Goal: Task Accomplishment & Management: Use online tool/utility

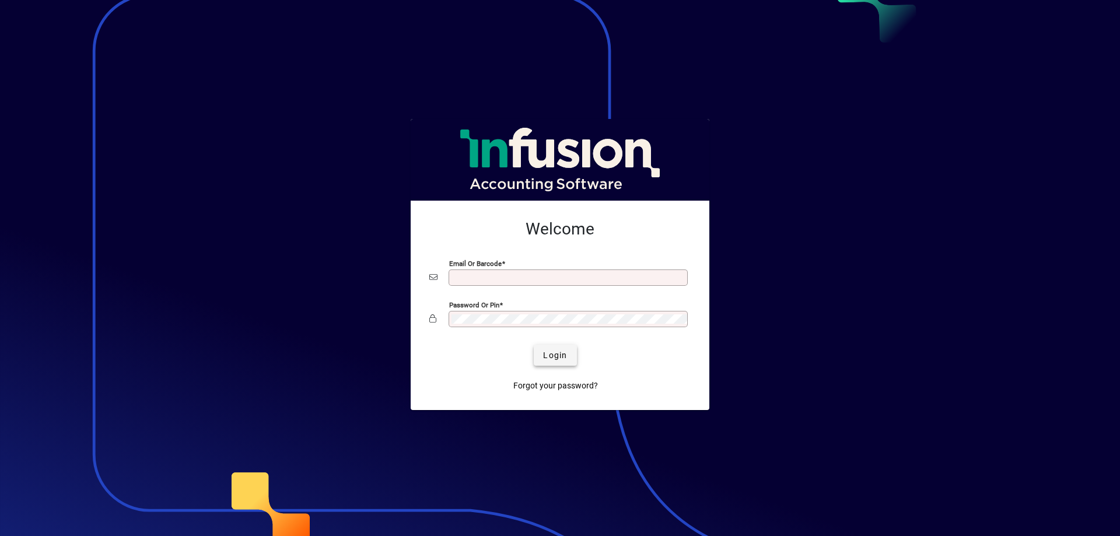
type input "**********"
click at [551, 354] on span "Login" at bounding box center [555, 356] width 24 height 12
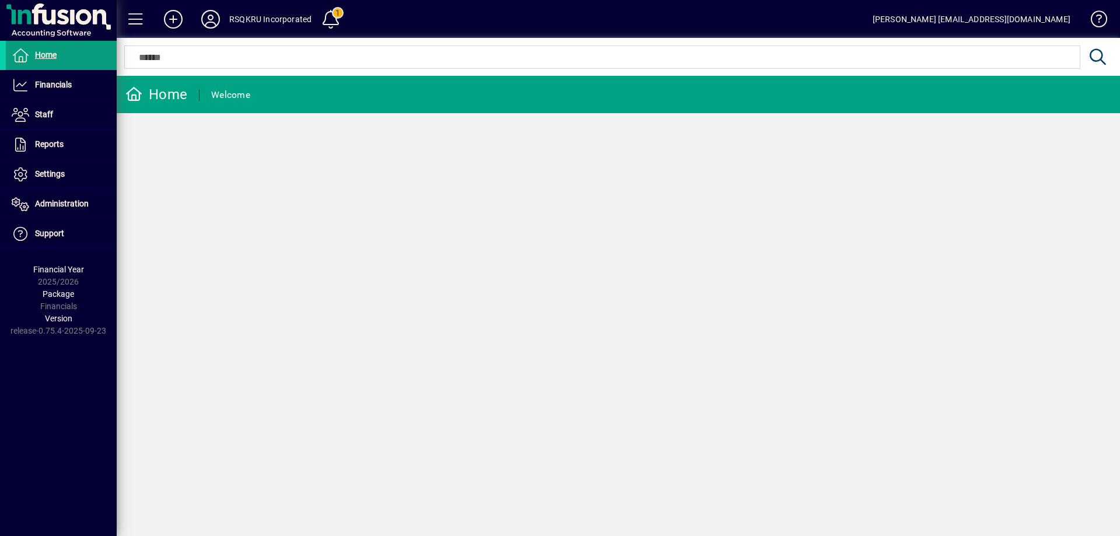
drag, startPoint x: 428, startPoint y: 234, endPoint x: 287, endPoint y: 178, distance: 151.9
click at [426, 233] on div "Home Welcome" at bounding box center [619, 306] width 1004 height 460
click at [329, 16] on span at bounding box center [331, 19] width 28 height 28
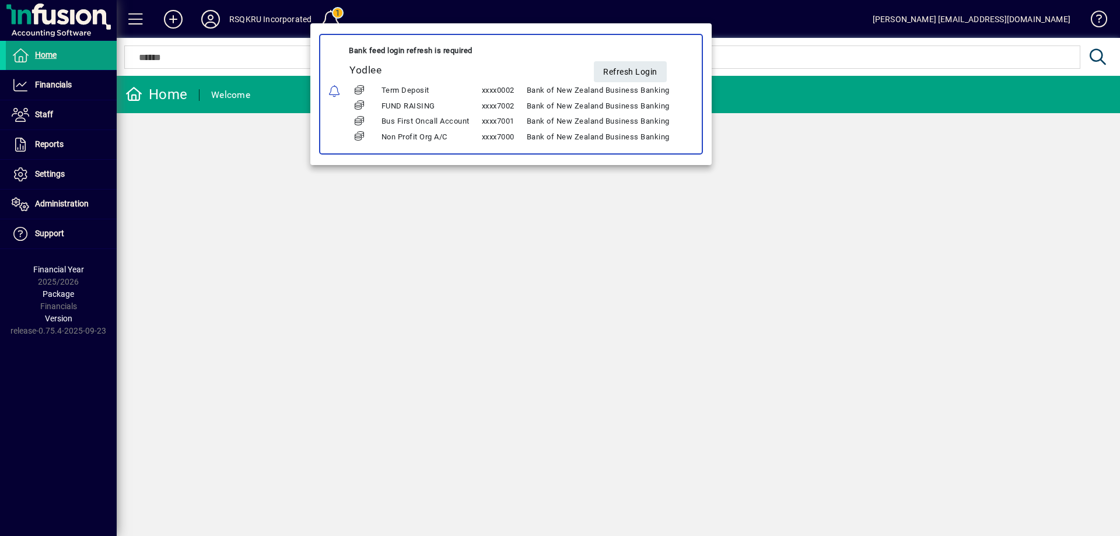
drag, startPoint x: 253, startPoint y: 214, endPoint x: 243, endPoint y: 204, distance: 14.0
click at [249, 210] on div at bounding box center [560, 268] width 1120 height 536
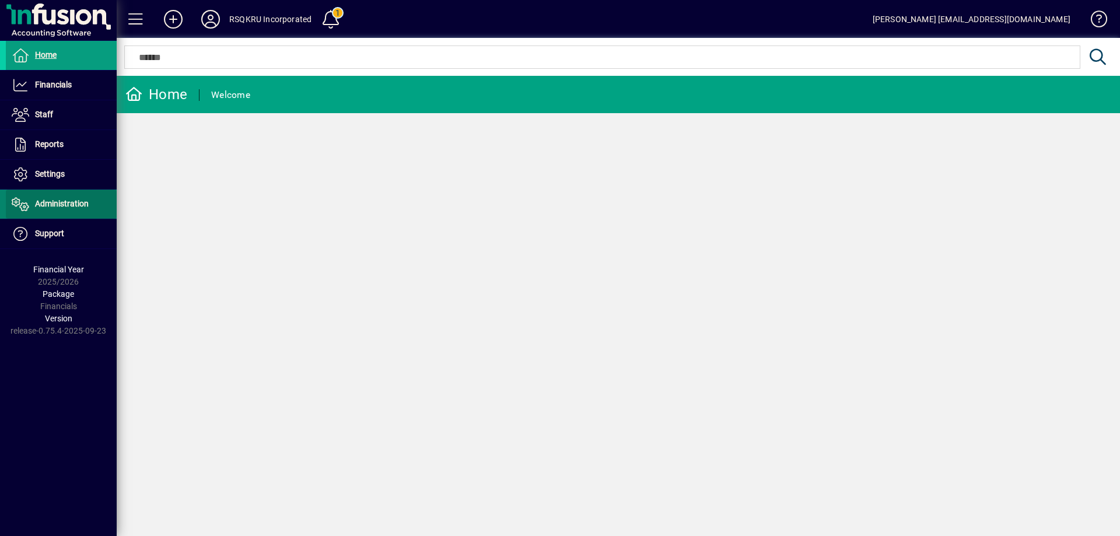
click at [59, 202] on span "Administration" at bounding box center [62, 203] width 54 height 9
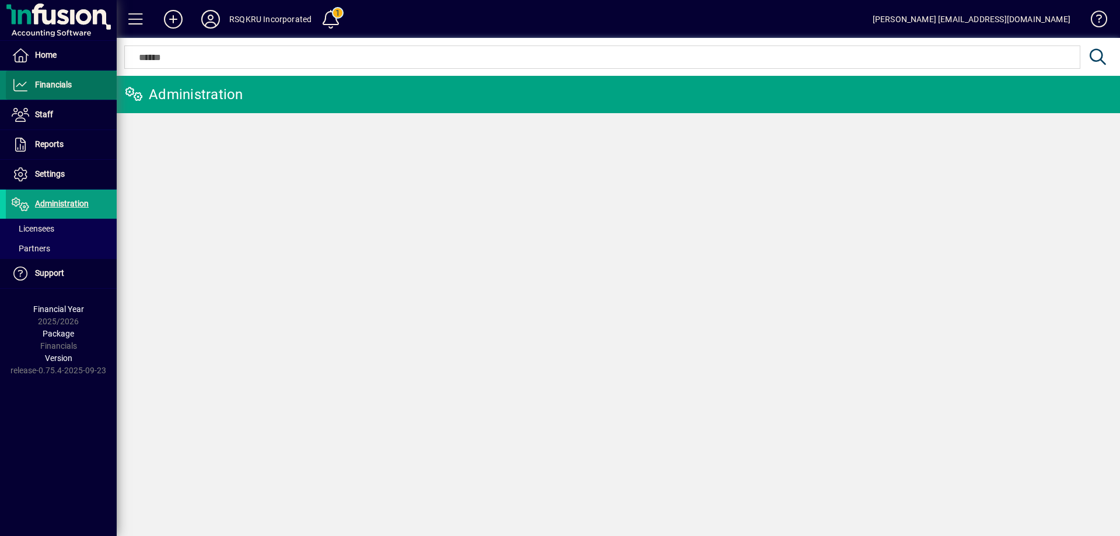
click at [64, 87] on span "Financials" at bounding box center [53, 84] width 37 height 9
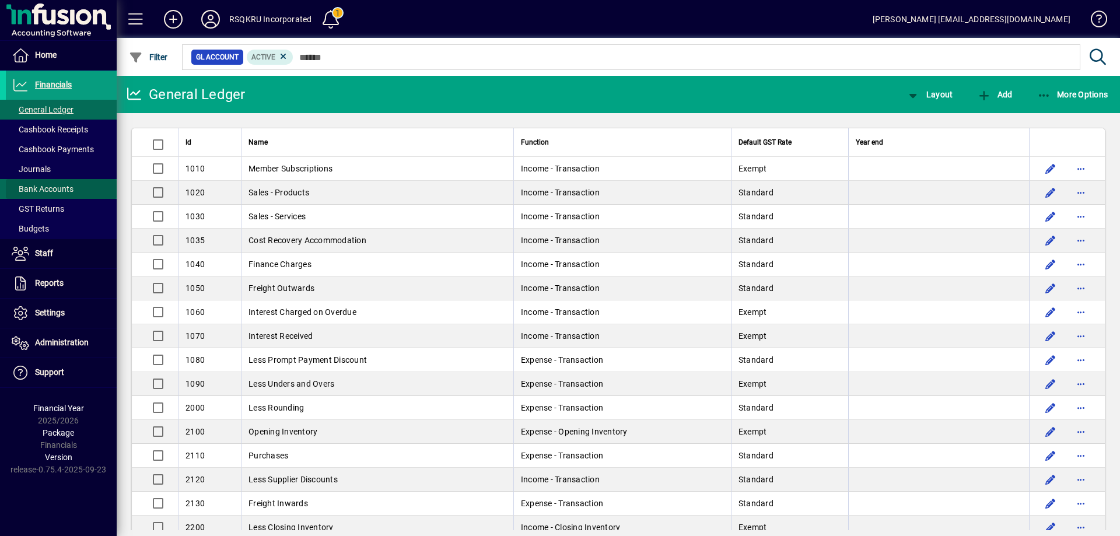
click at [55, 187] on span "Bank Accounts" at bounding box center [43, 188] width 62 height 9
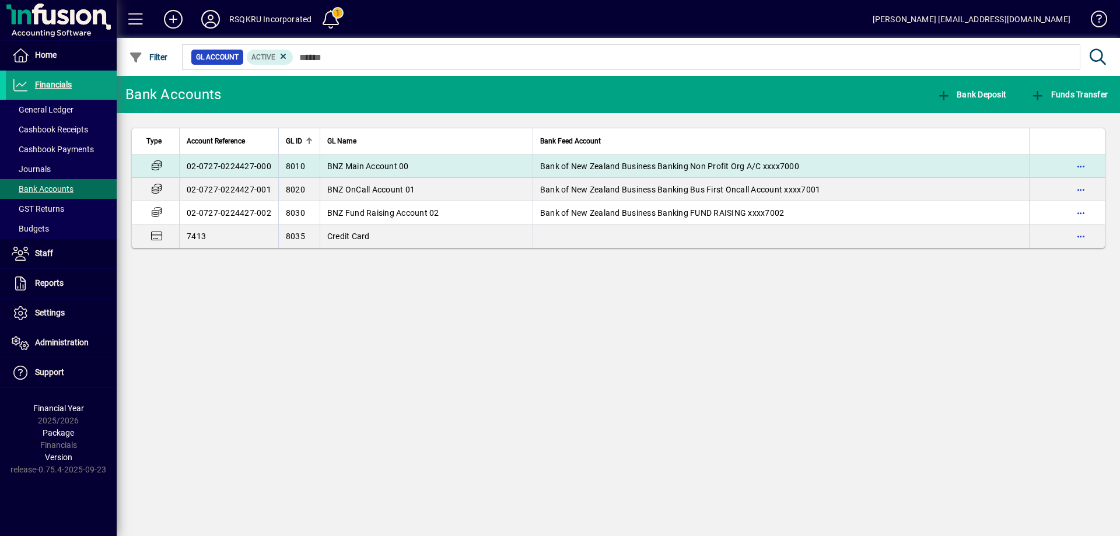
click at [418, 165] on td "BNZ Main Account 00" at bounding box center [426, 166] width 213 height 23
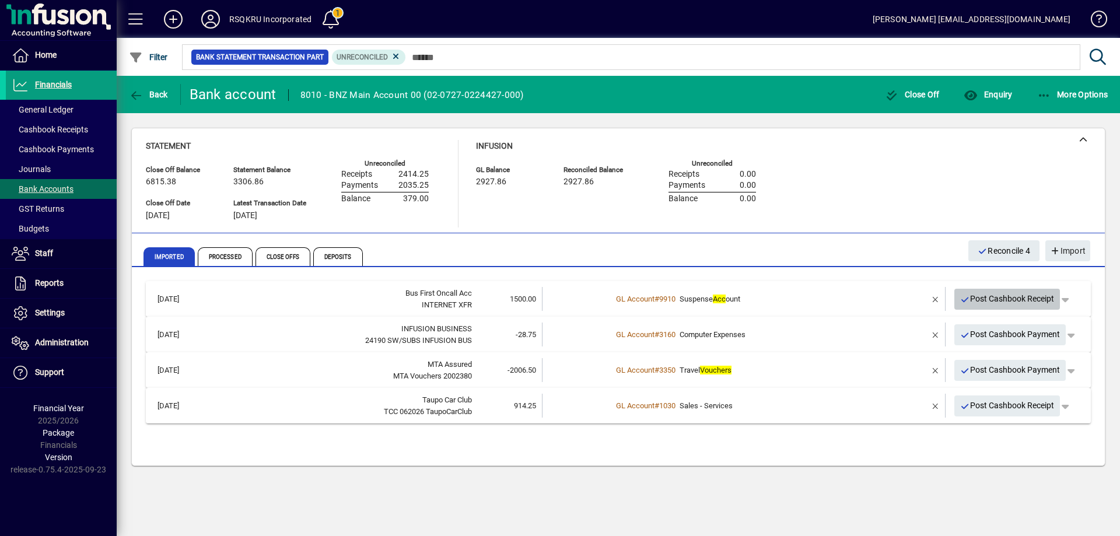
click at [992, 298] on span "Post Cashbook Receipt" at bounding box center [1007, 298] width 95 height 19
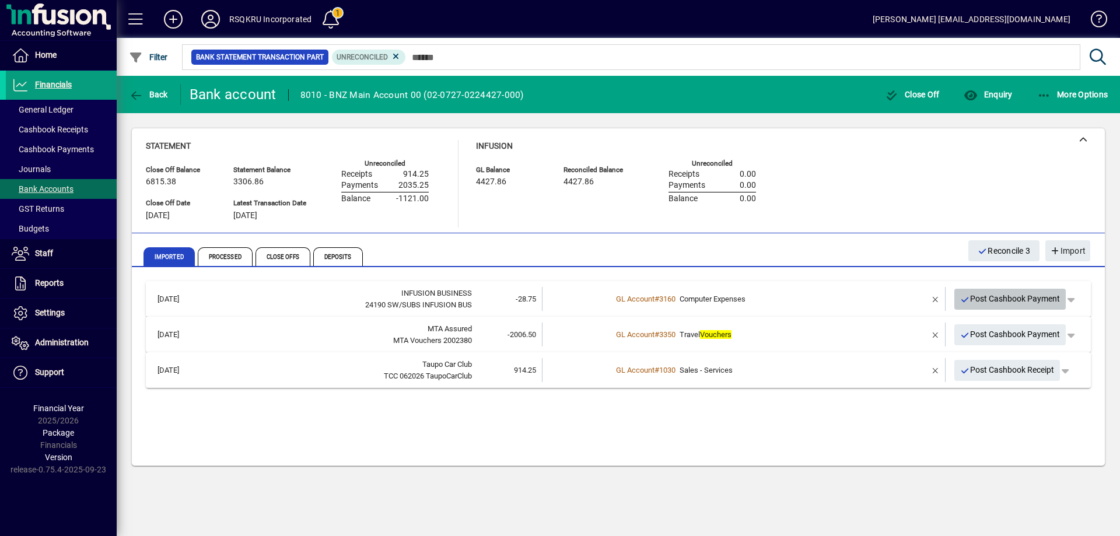
click at [992, 298] on span "Post Cashbook Payment" at bounding box center [1010, 298] width 100 height 19
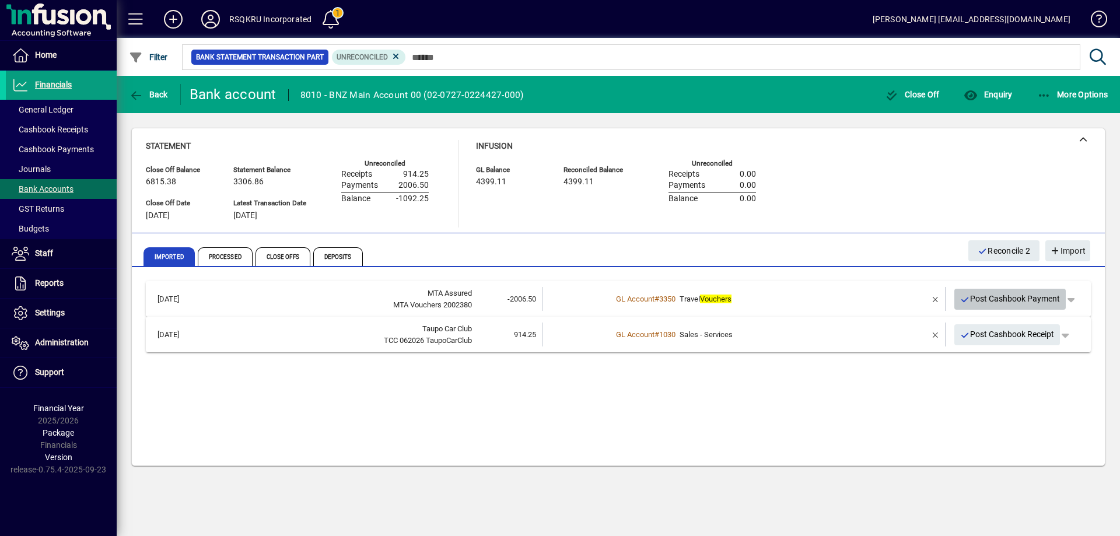
click at [992, 298] on span "Post Cashbook Payment" at bounding box center [1010, 298] width 100 height 19
click at [993, 298] on span "Post Cashbook Receipt" at bounding box center [1007, 298] width 95 height 19
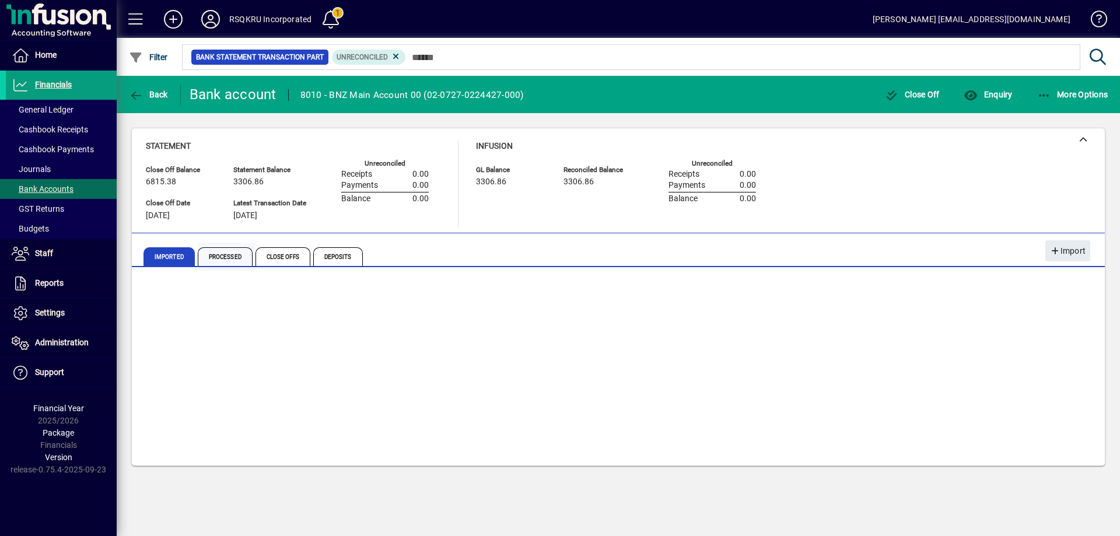
click at [227, 256] on span "Processed" at bounding box center [225, 256] width 55 height 19
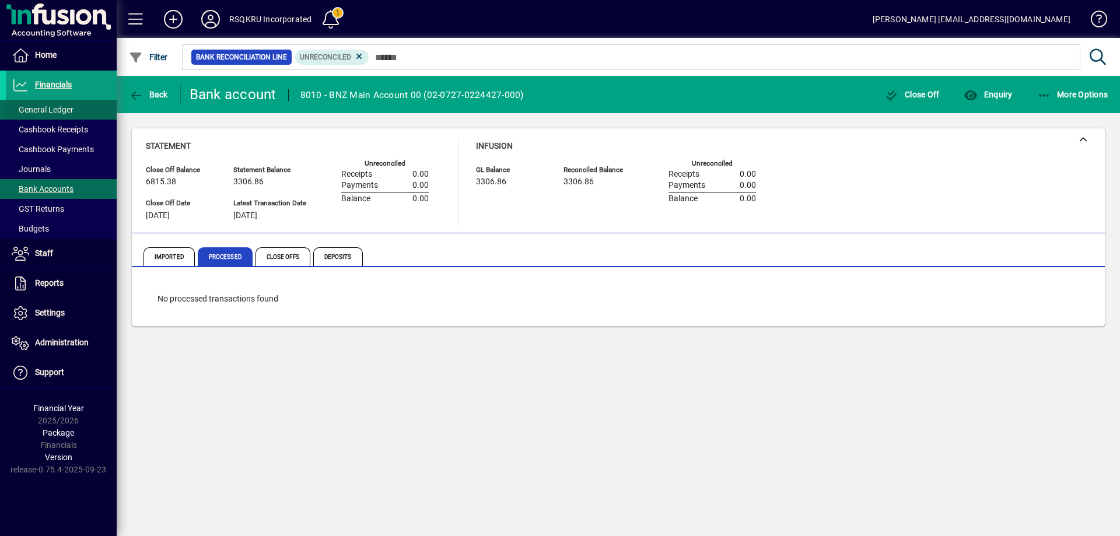
click at [75, 108] on span at bounding box center [61, 110] width 111 height 28
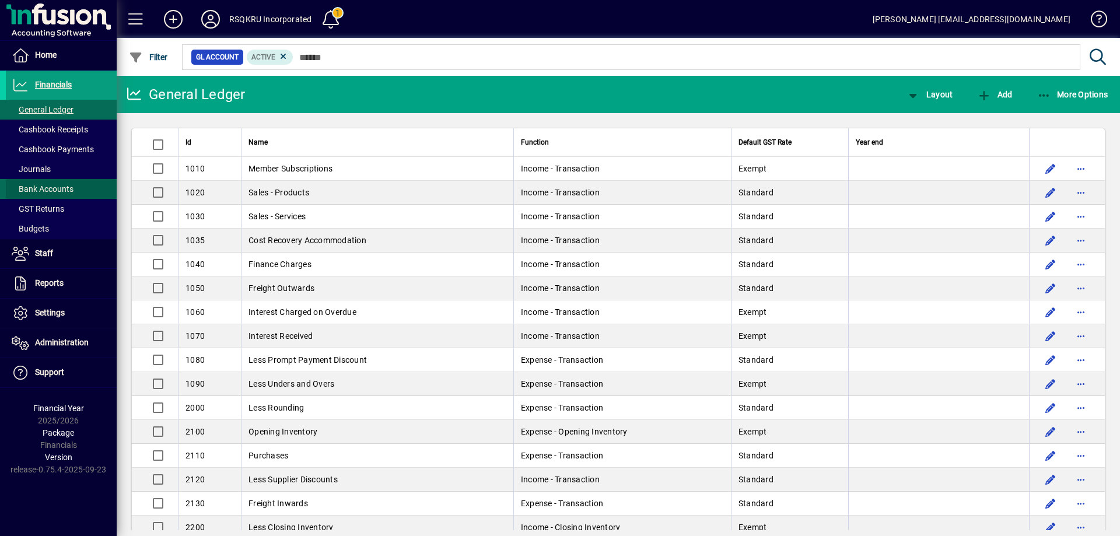
click at [75, 190] on span at bounding box center [61, 189] width 111 height 28
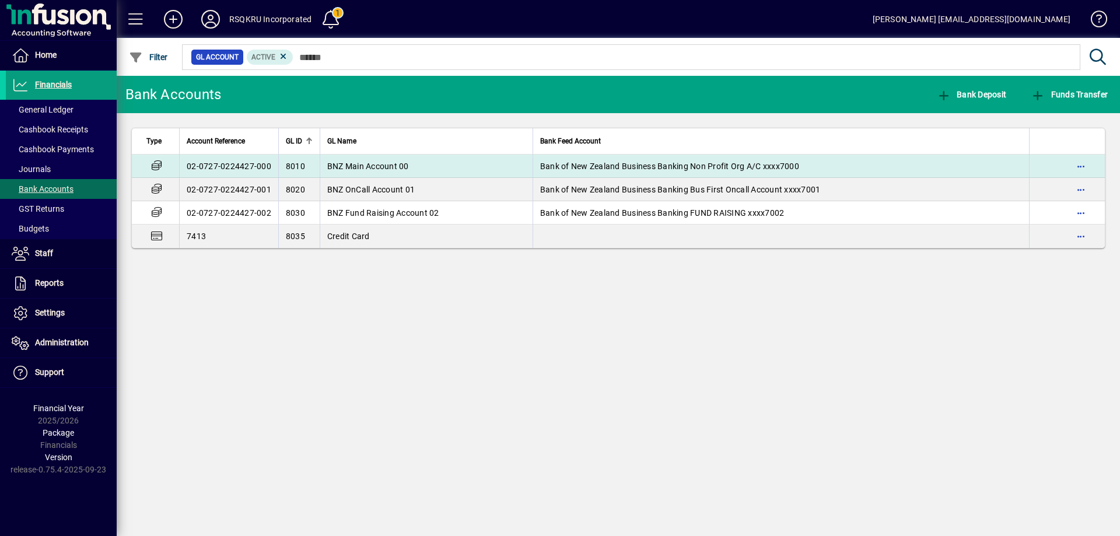
click at [407, 165] on span "BNZ Main Account 00" at bounding box center [368, 166] width 82 height 9
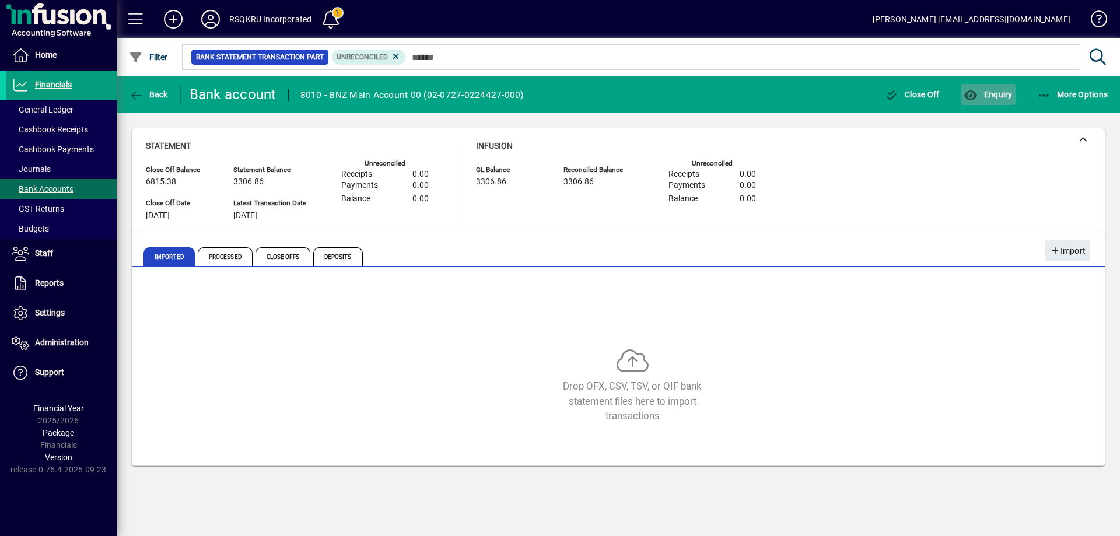
click at [964, 92] on icon "button" at bounding box center [971, 96] width 15 height 12
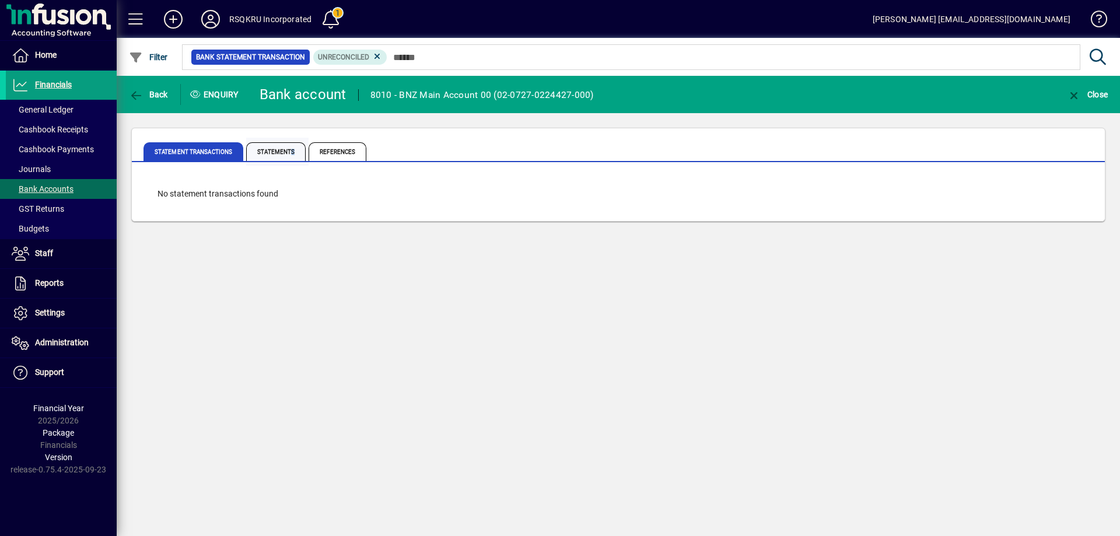
click at [288, 151] on span "Statements" at bounding box center [276, 151] width 60 height 19
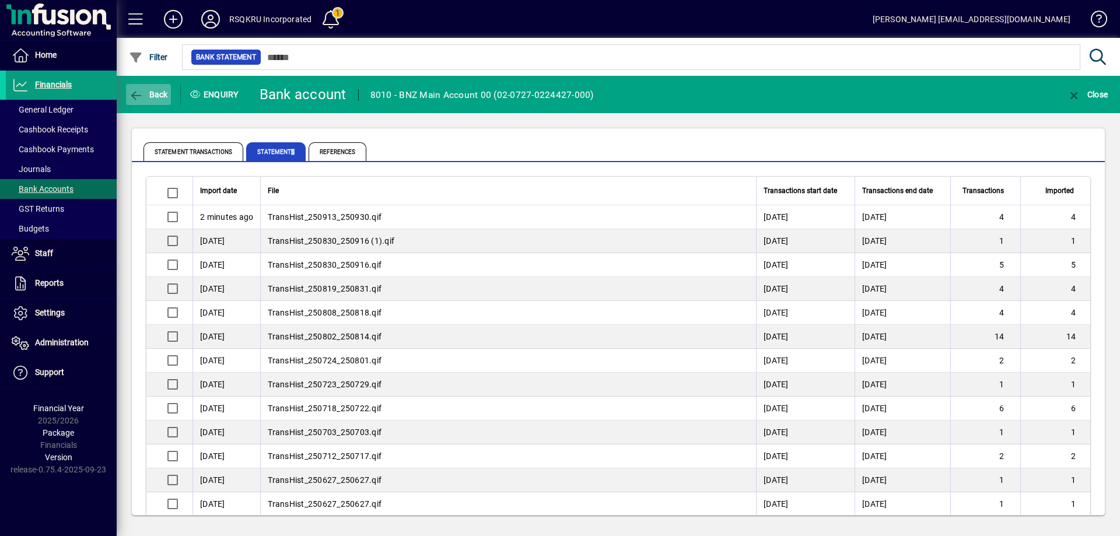
click at [151, 97] on span "Back" at bounding box center [148, 94] width 39 height 9
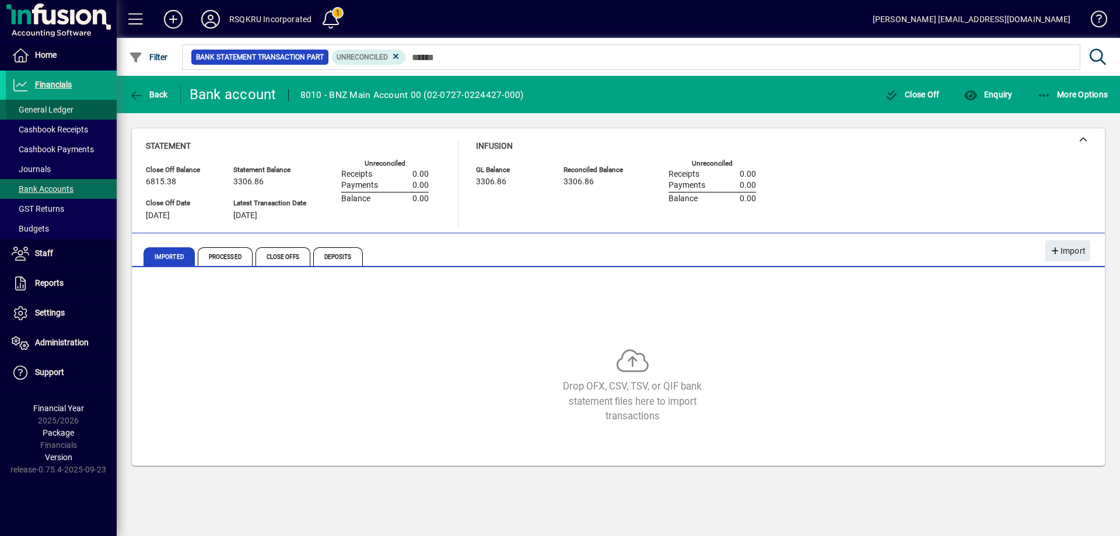
click at [60, 109] on span "General Ledger" at bounding box center [43, 109] width 62 height 9
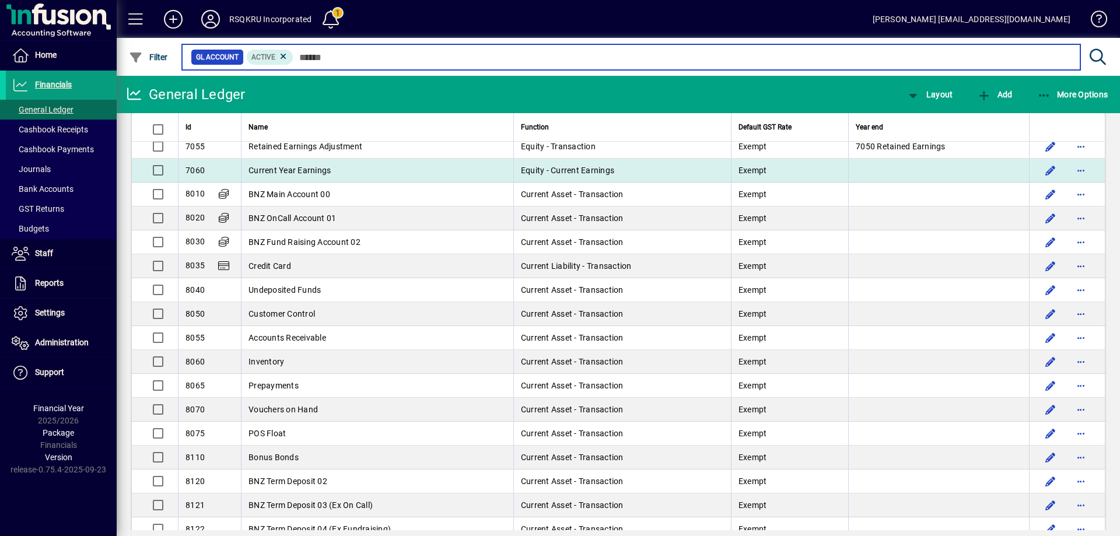
scroll to position [1109, 0]
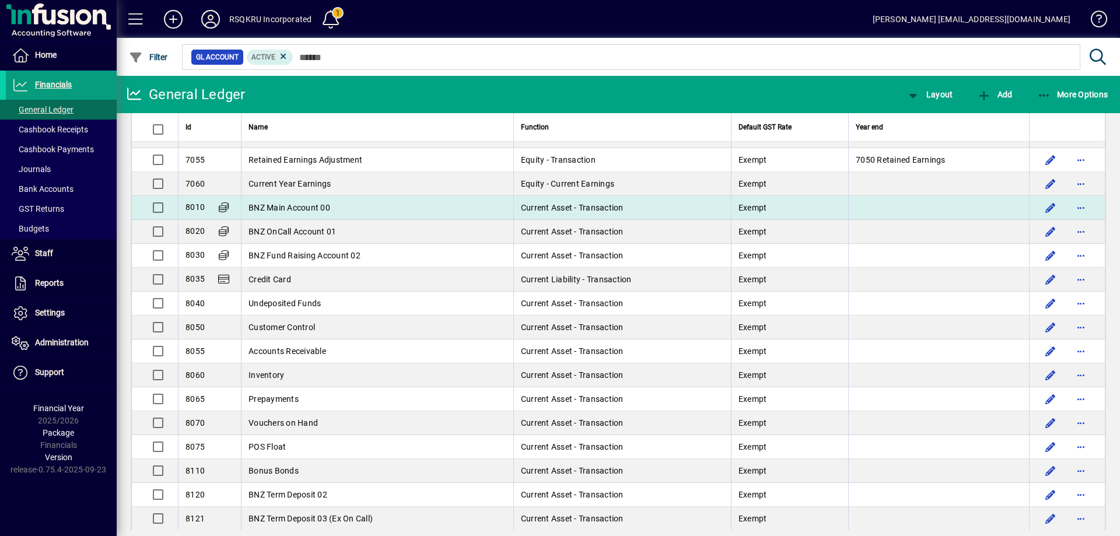
click at [311, 209] on span "BNZ Main Account 00" at bounding box center [290, 207] width 82 height 9
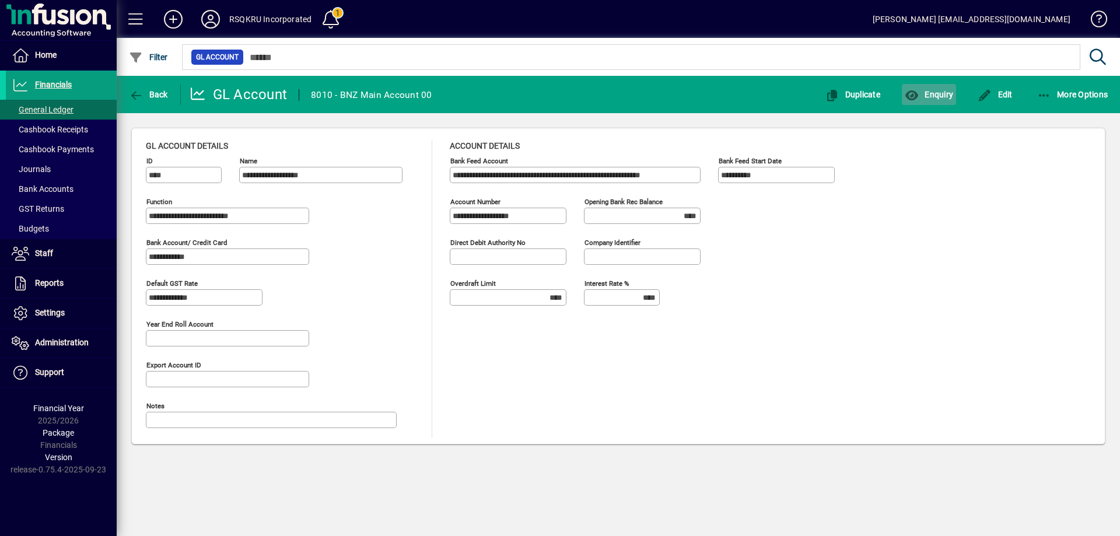
click at [942, 93] on span "Enquiry" at bounding box center [929, 94] width 48 height 9
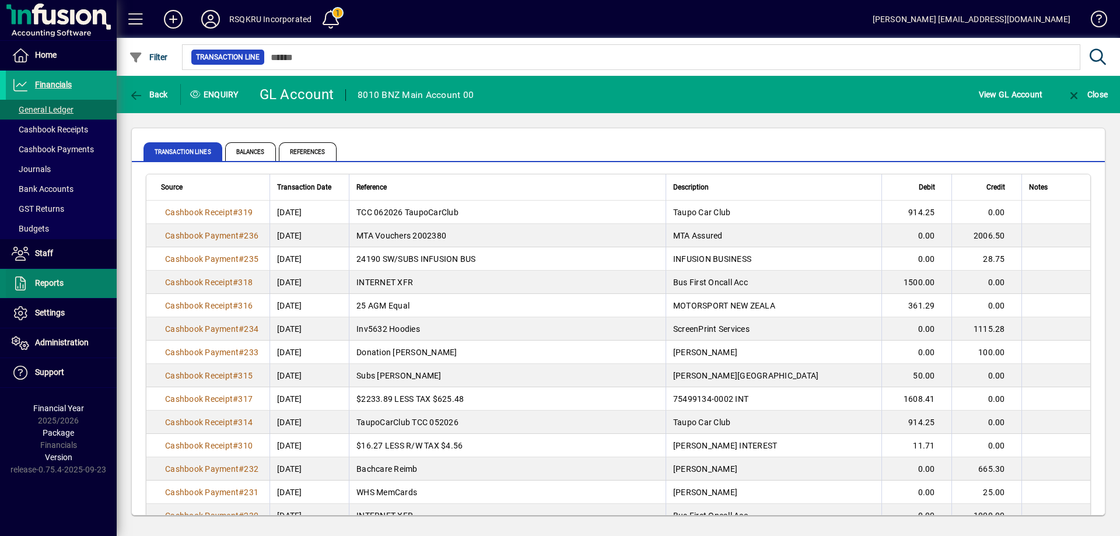
click at [43, 281] on span "Reports" at bounding box center [49, 282] width 29 height 9
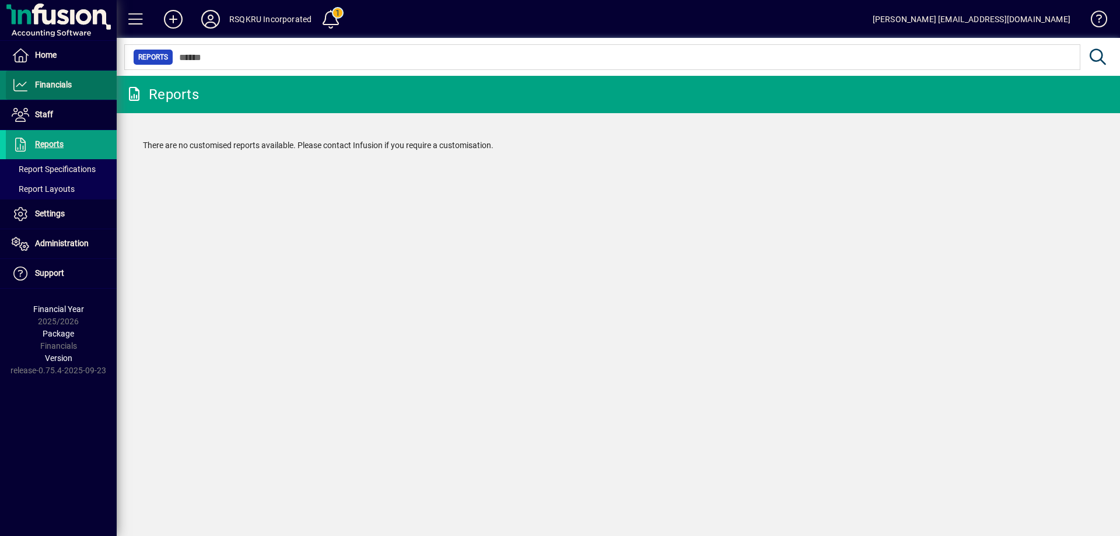
click at [61, 83] on span "Financials" at bounding box center [53, 84] width 37 height 9
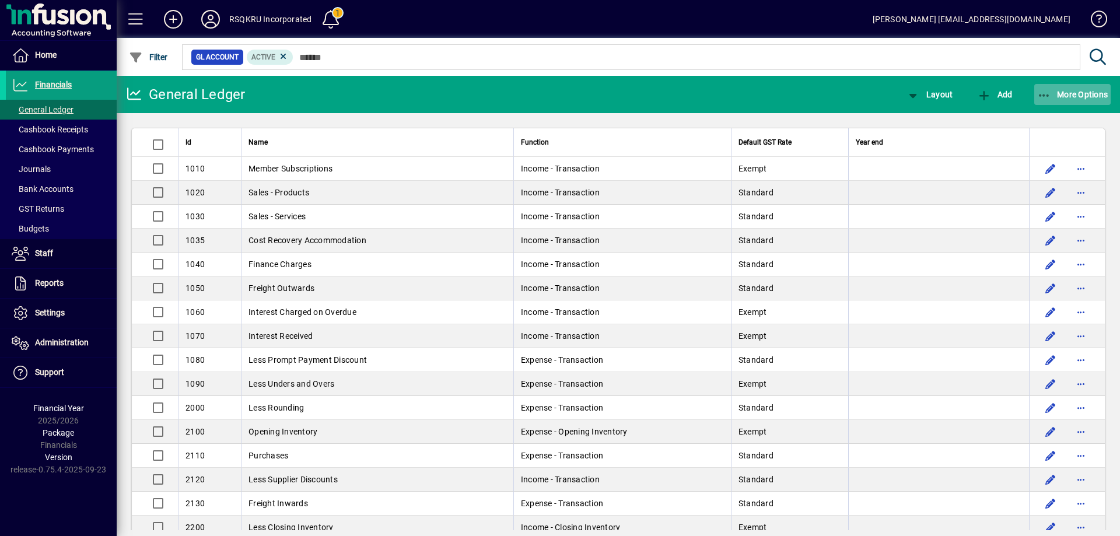
click at [1077, 90] on span "More Options" at bounding box center [1073, 94] width 71 height 9
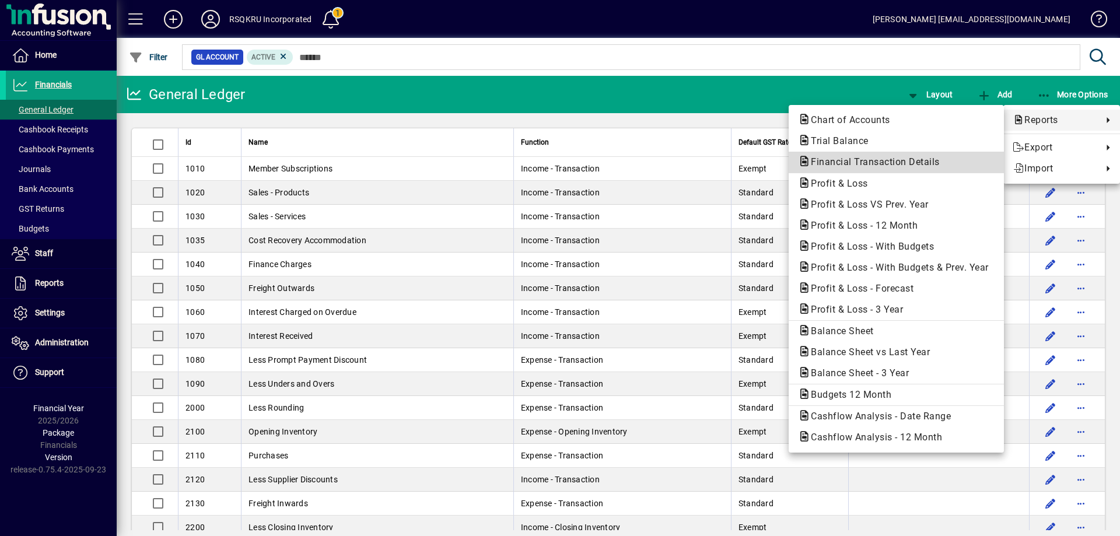
click at [864, 159] on span "Financial Transaction Details" at bounding box center [872, 161] width 148 height 11
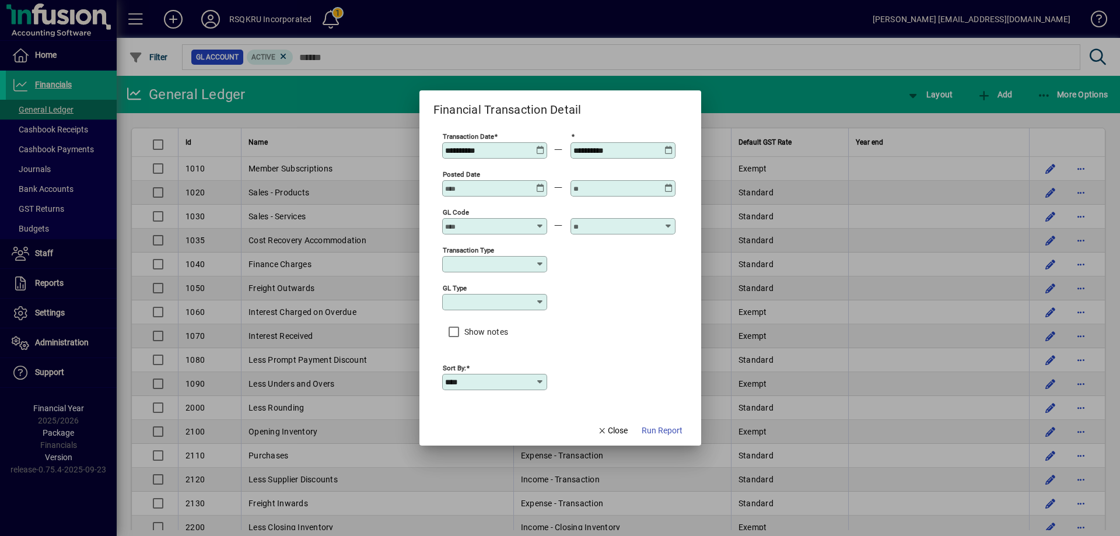
click at [542, 146] on icon at bounding box center [540, 146] width 9 height 0
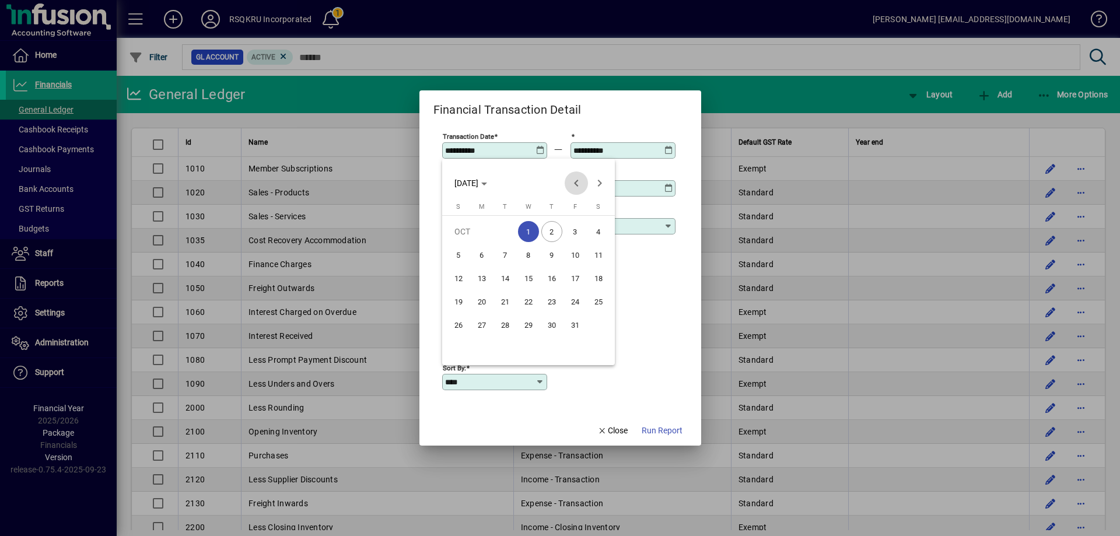
click at [577, 183] on span "Previous month" at bounding box center [576, 183] width 23 height 23
click at [483, 253] on span "1" at bounding box center [481, 254] width 21 height 21
type input "**********"
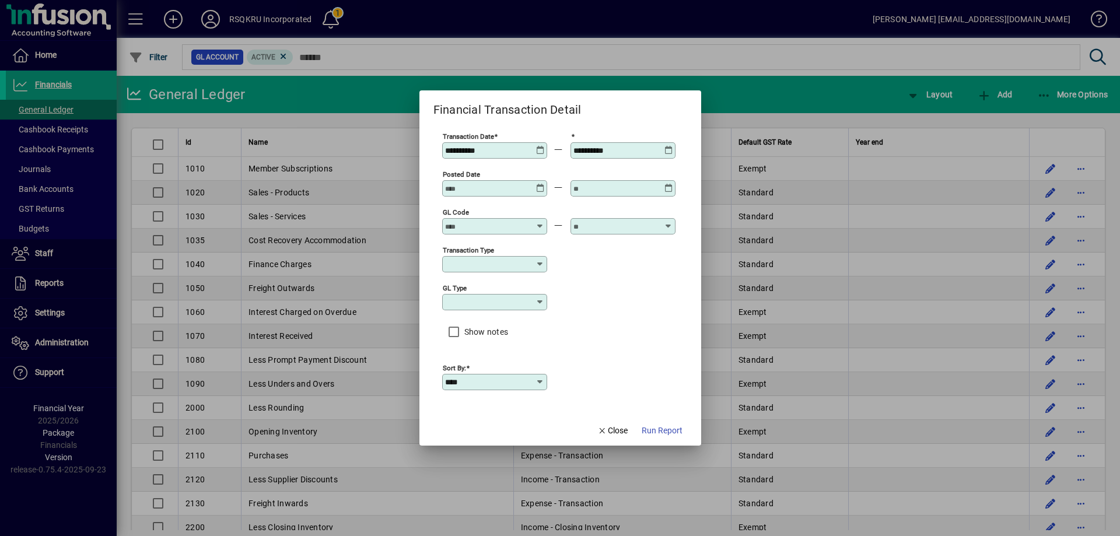
click at [669, 146] on icon at bounding box center [669, 146] width 9 height 0
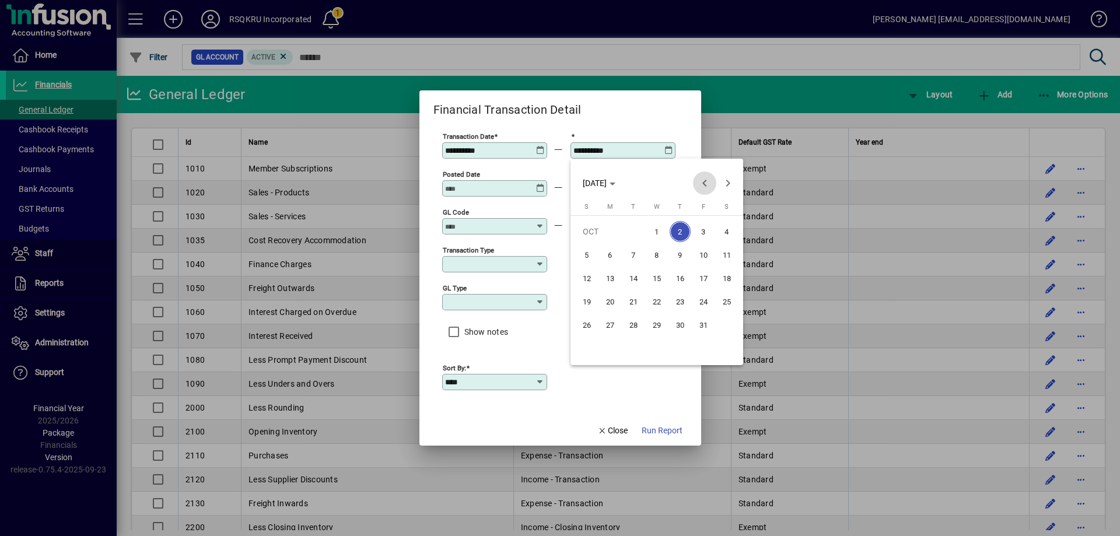
click at [704, 183] on span "Previous month" at bounding box center [704, 183] width 23 height 23
click at [631, 347] on span "30" at bounding box center [633, 348] width 21 height 21
type input "**********"
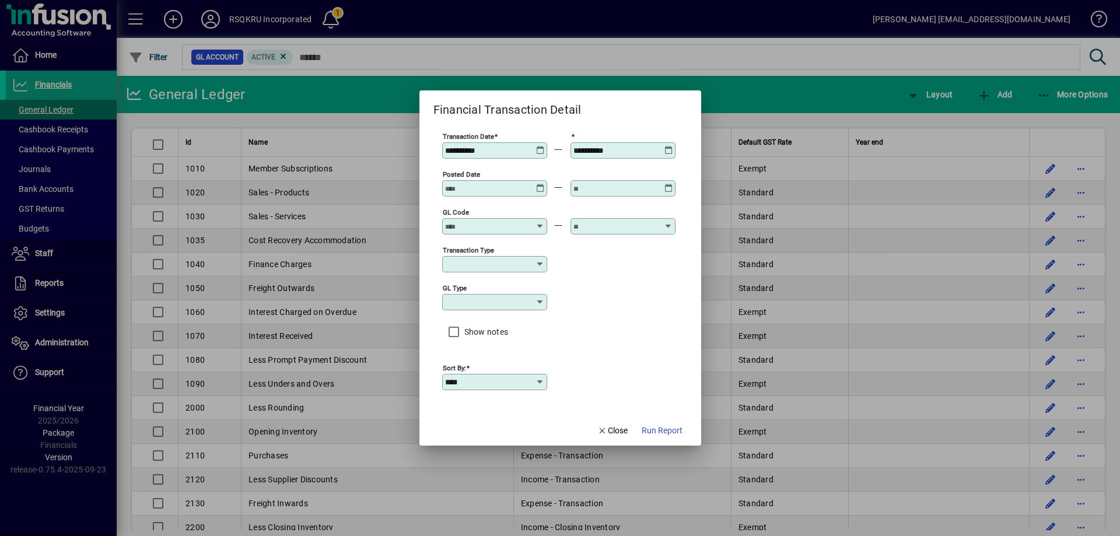
click at [540, 222] on icon at bounding box center [540, 222] width 9 height 0
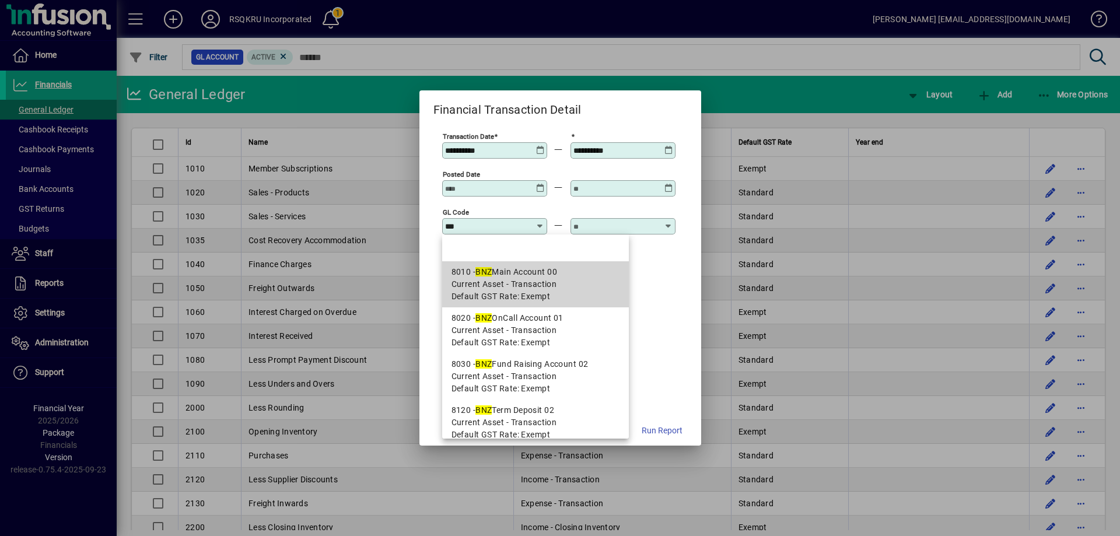
click at [525, 280] on span "Current Asset - Transaction" at bounding box center [505, 284] width 106 height 12
type input "**********"
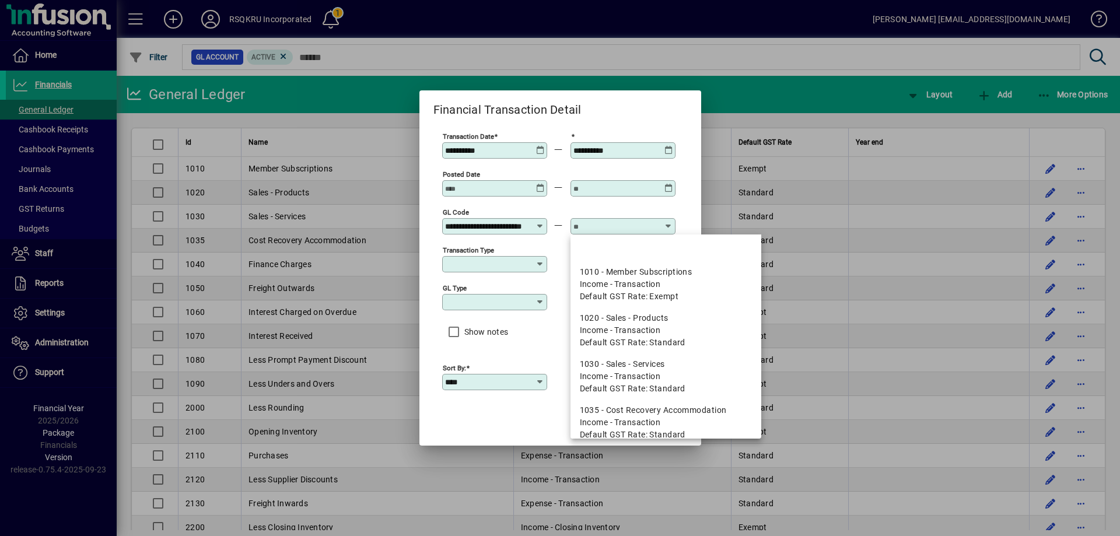
click at [592, 227] on input "text" at bounding box center [616, 226] width 85 height 9
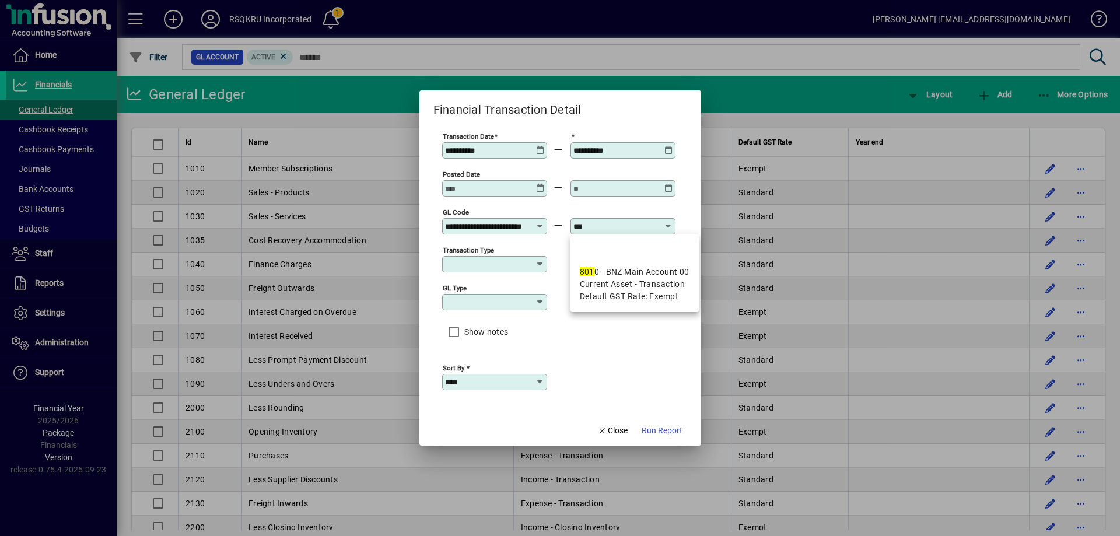
type input "****"
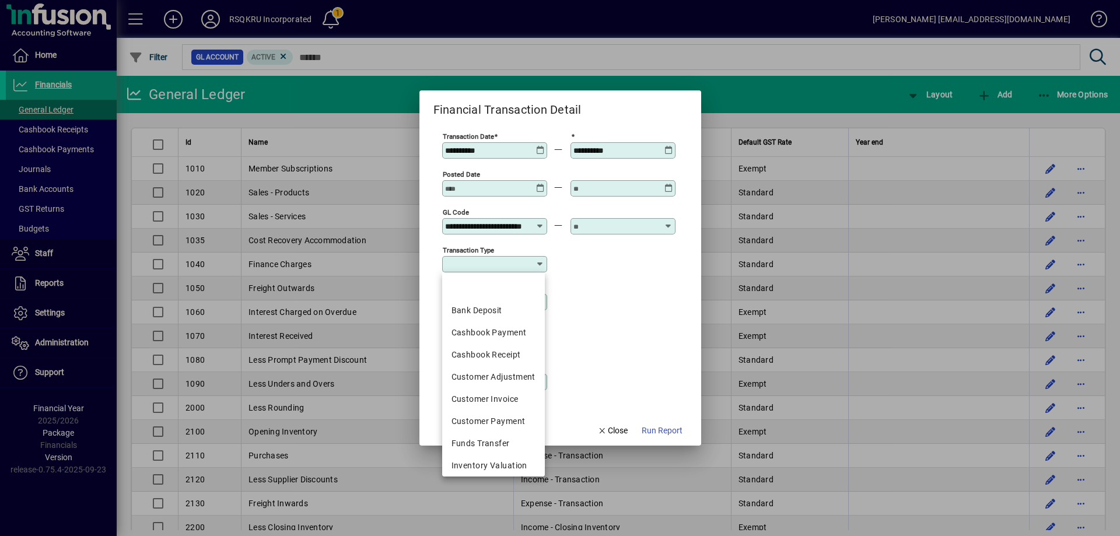
click at [609, 221] on div at bounding box center [623, 226] width 105 height 16
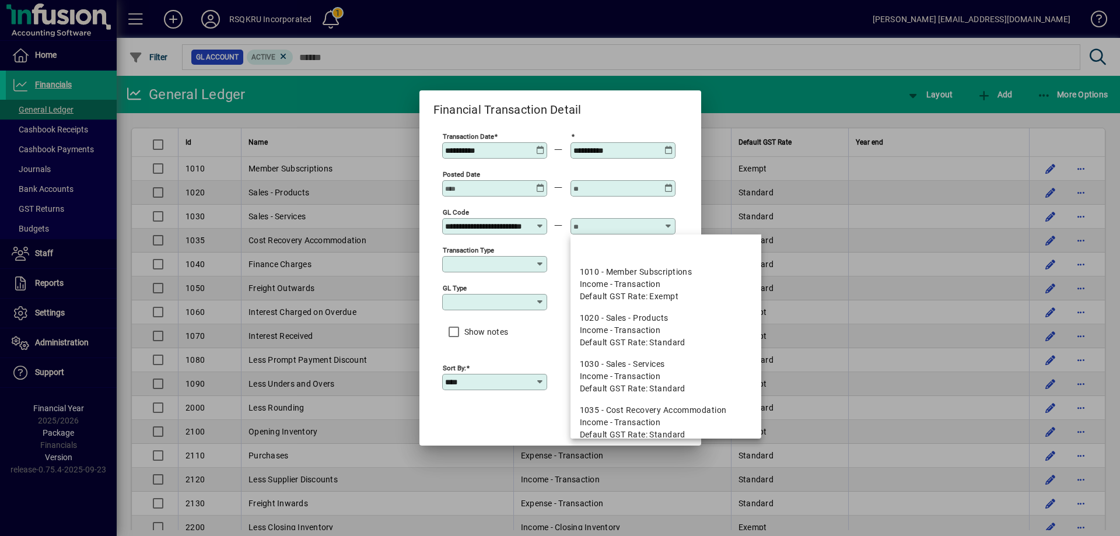
click at [603, 225] on input "text" at bounding box center [616, 226] width 85 height 9
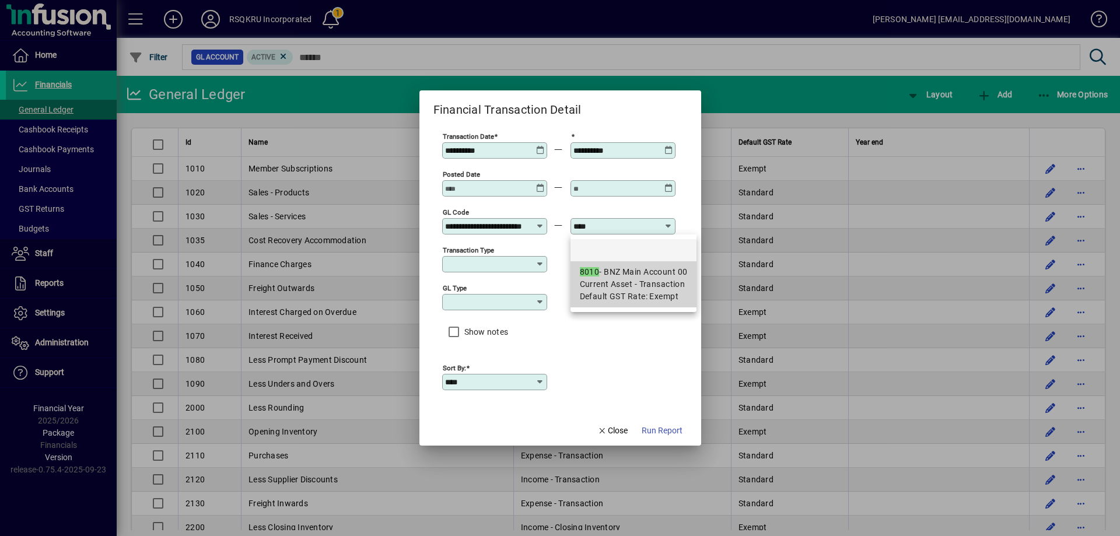
click at [606, 280] on span "Current Asset - Transaction" at bounding box center [633, 284] width 106 height 12
type input "**********"
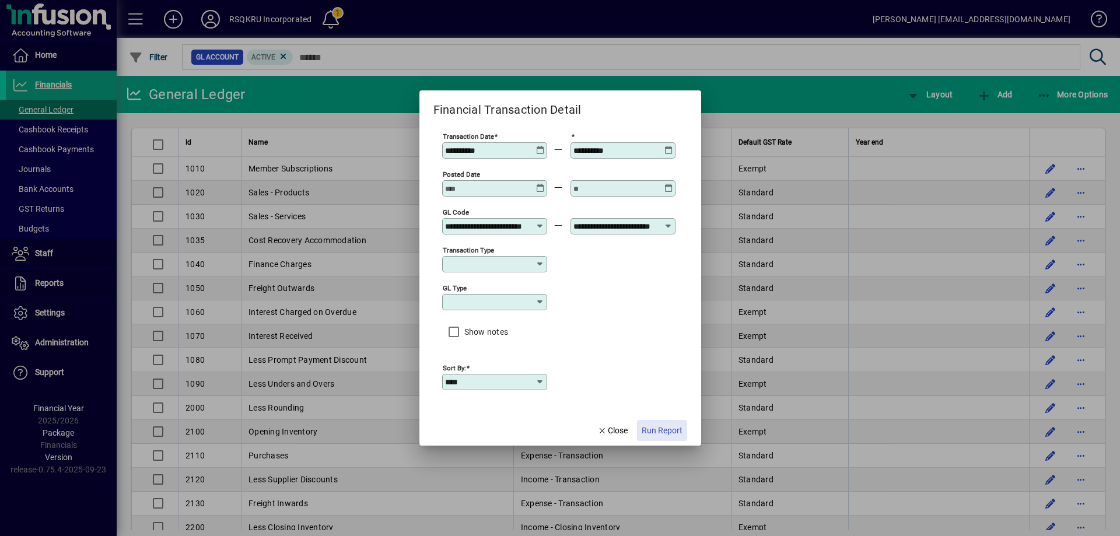
click at [660, 431] on span "Run Report" at bounding box center [662, 431] width 41 height 12
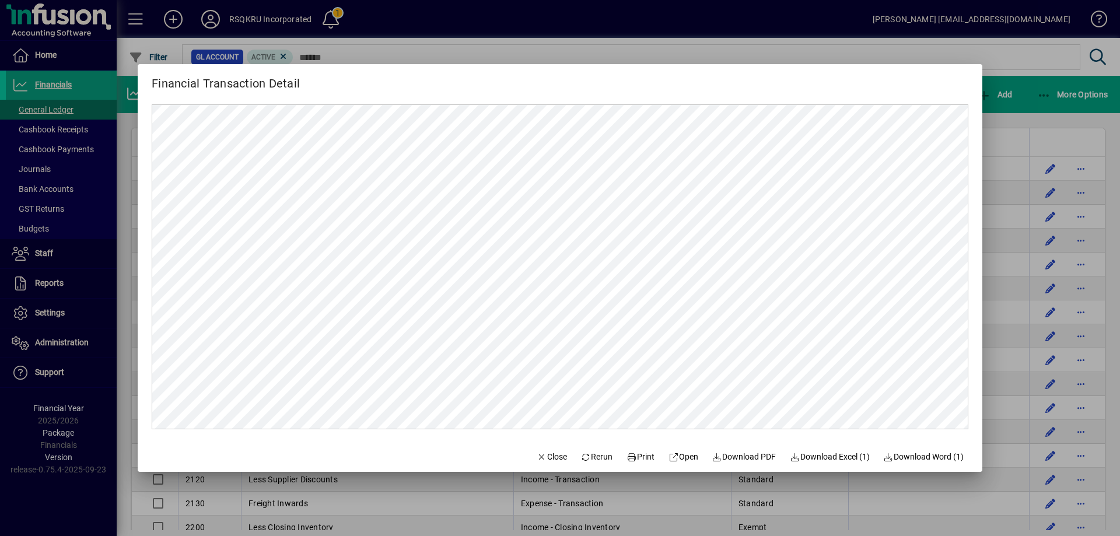
drag, startPoint x: 407, startPoint y: 88, endPoint x: -9, endPoint y: 128, distance: 417.9
click at [0, 128] on html "Home Financials General Ledger Cashbook Receipts Cashbook Payments Journals Ban…" at bounding box center [560, 268] width 1120 height 536
click at [743, 458] on span "Download PDF" at bounding box center [744, 457] width 64 height 12
click at [521, 45] on div at bounding box center [560, 268] width 1120 height 536
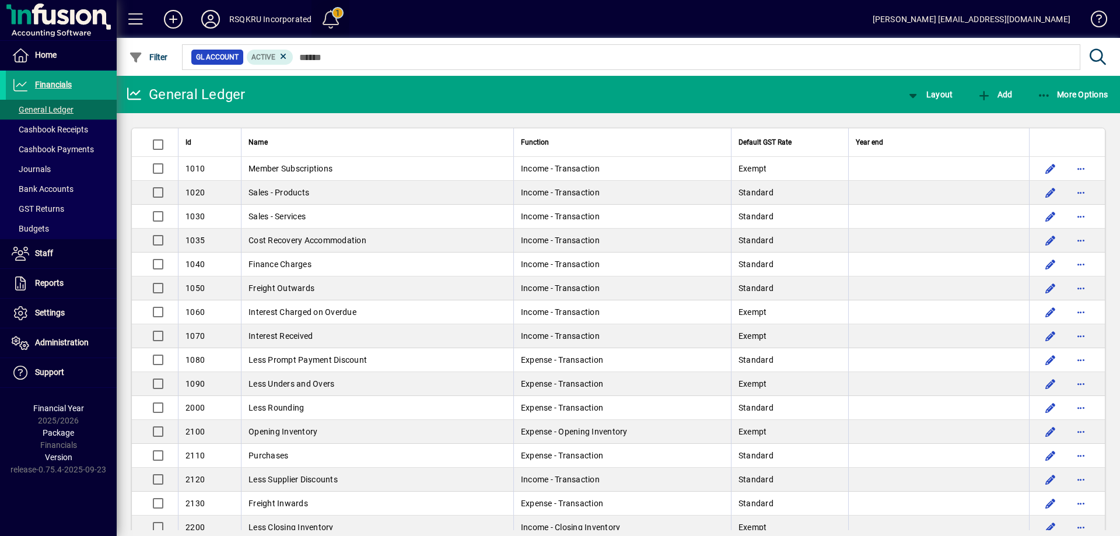
click at [326, 16] on span at bounding box center [331, 19] width 28 height 28
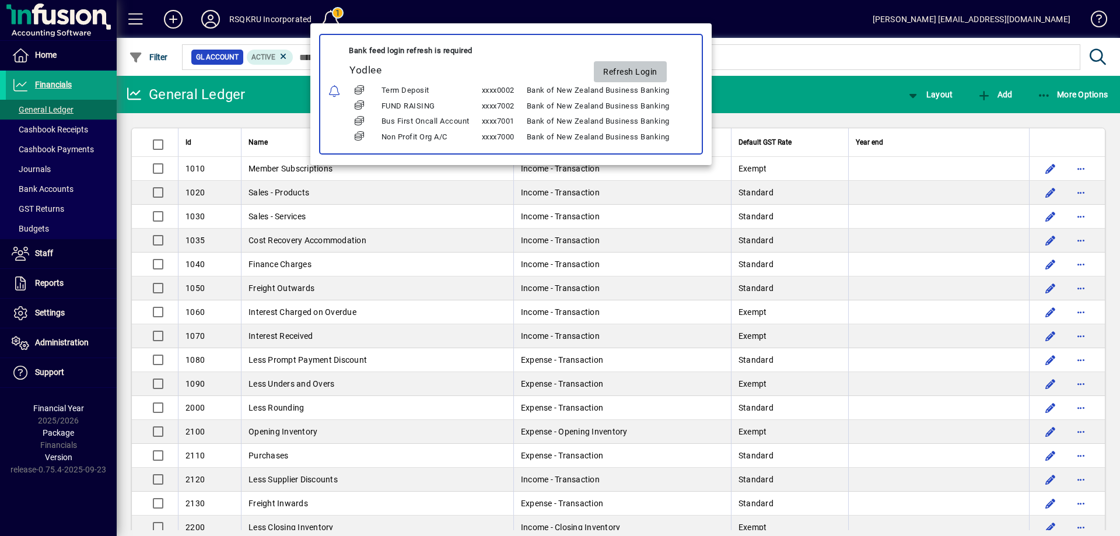
click at [637, 72] on span "Refresh Login" at bounding box center [630, 71] width 54 height 19
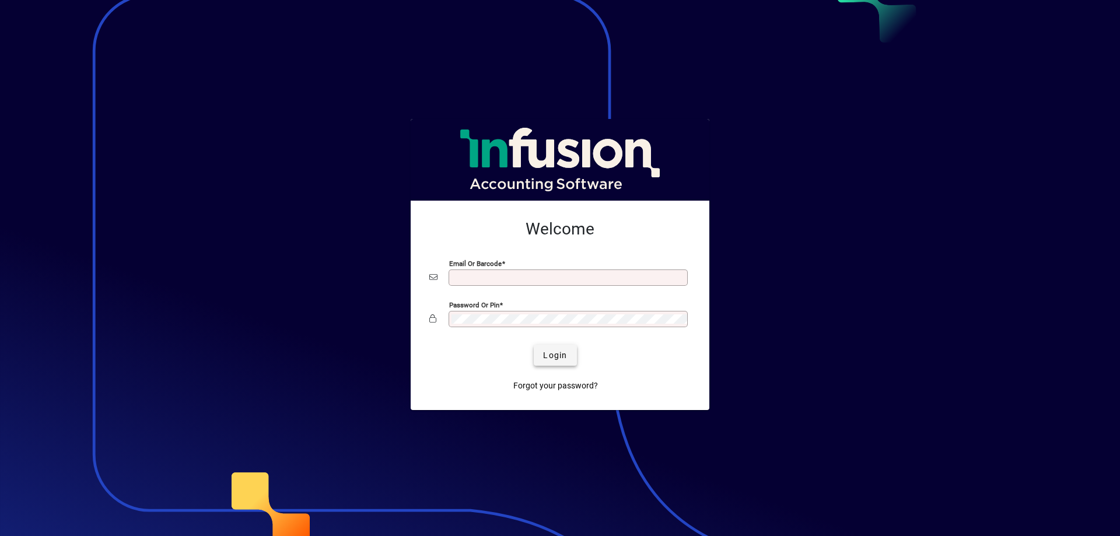
type input "**********"
click at [563, 362] on span "submit" at bounding box center [555, 355] width 43 height 28
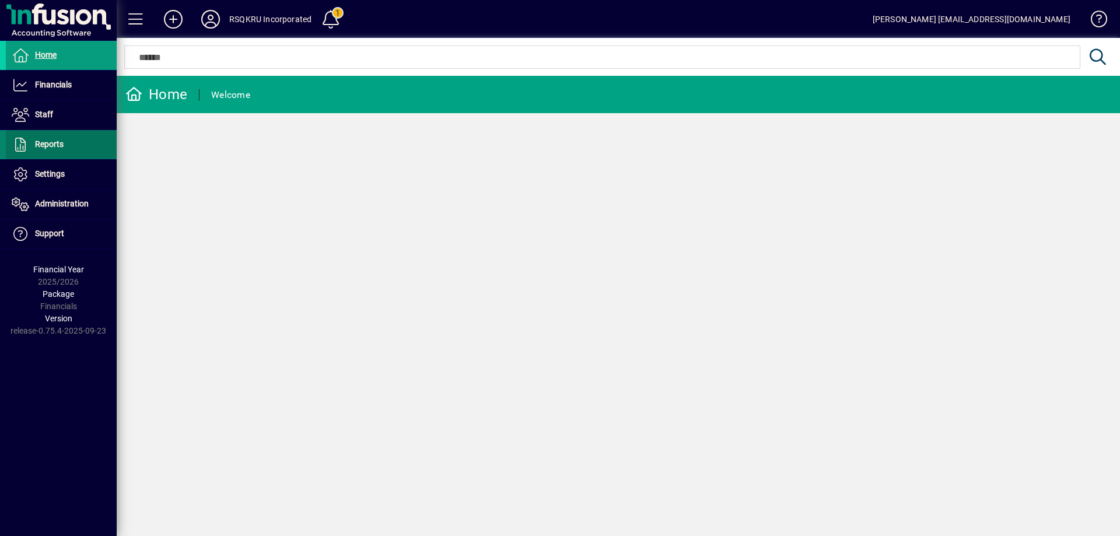
click at [48, 143] on span "Reports" at bounding box center [49, 143] width 29 height 9
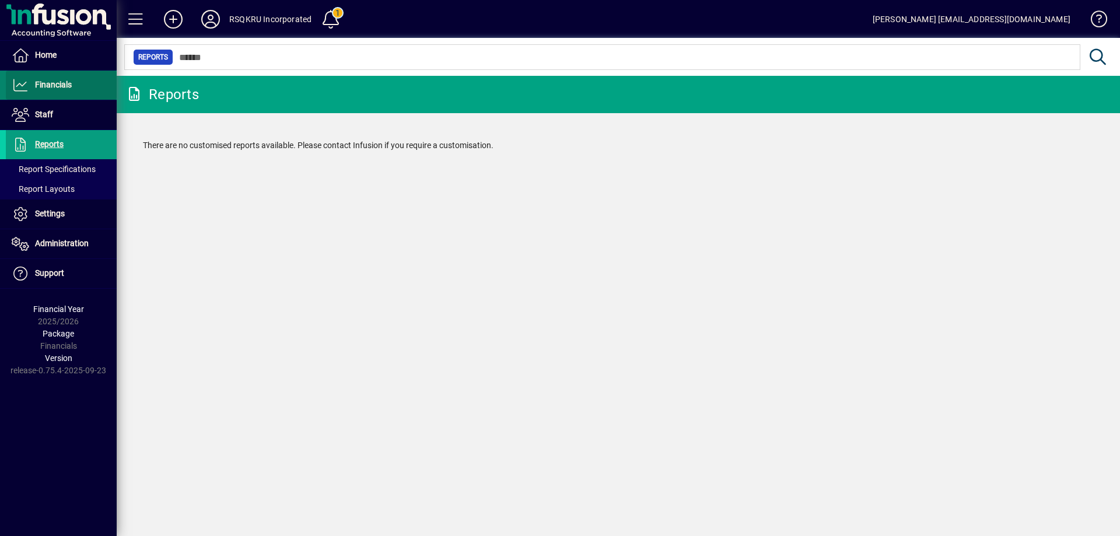
click at [60, 84] on span "Financials" at bounding box center [53, 84] width 37 height 9
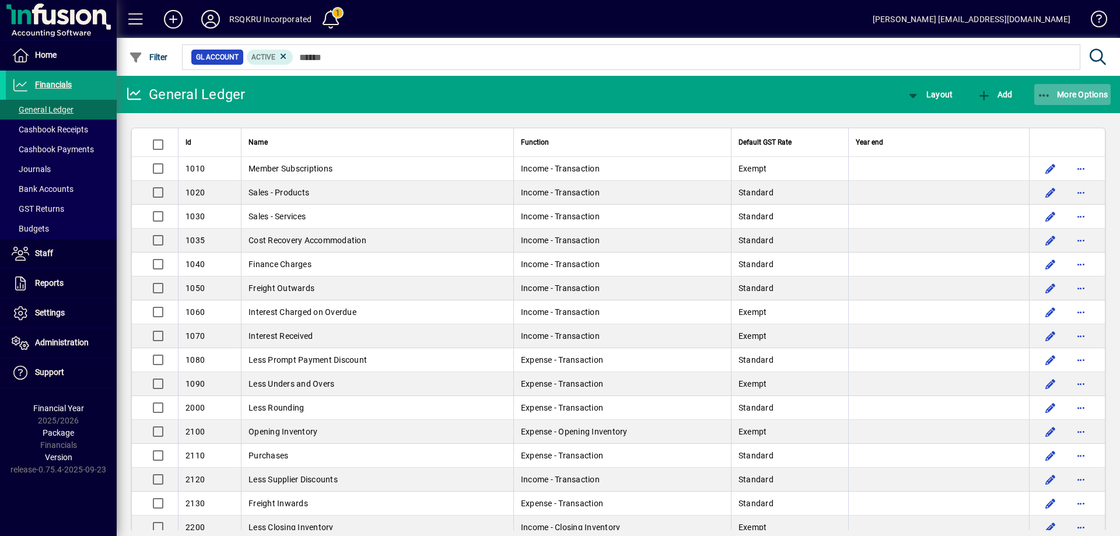
click at [1060, 93] on span "More Options" at bounding box center [1073, 94] width 71 height 9
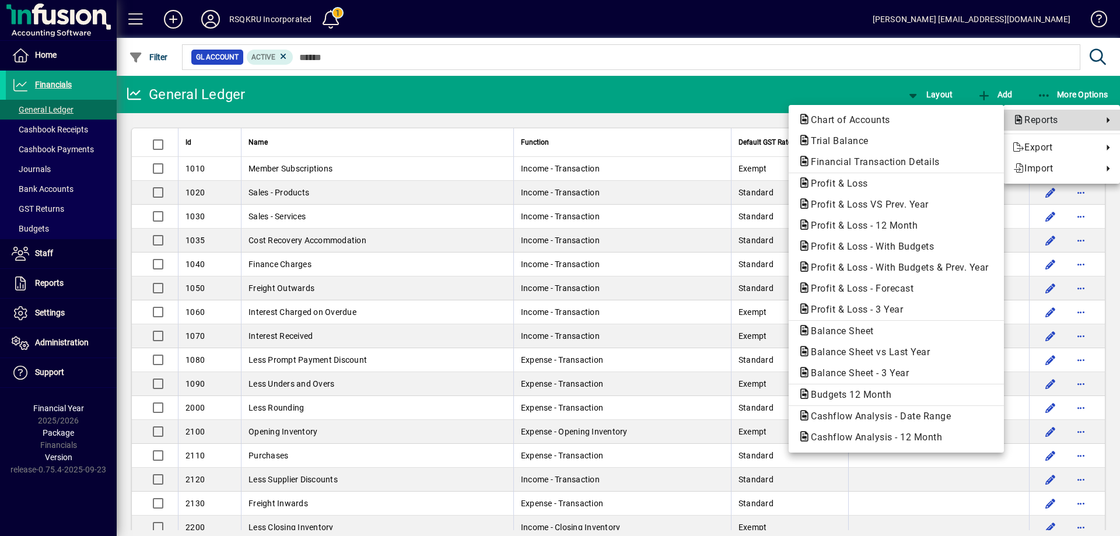
click at [1056, 119] on span "Reports" at bounding box center [1055, 120] width 84 height 14
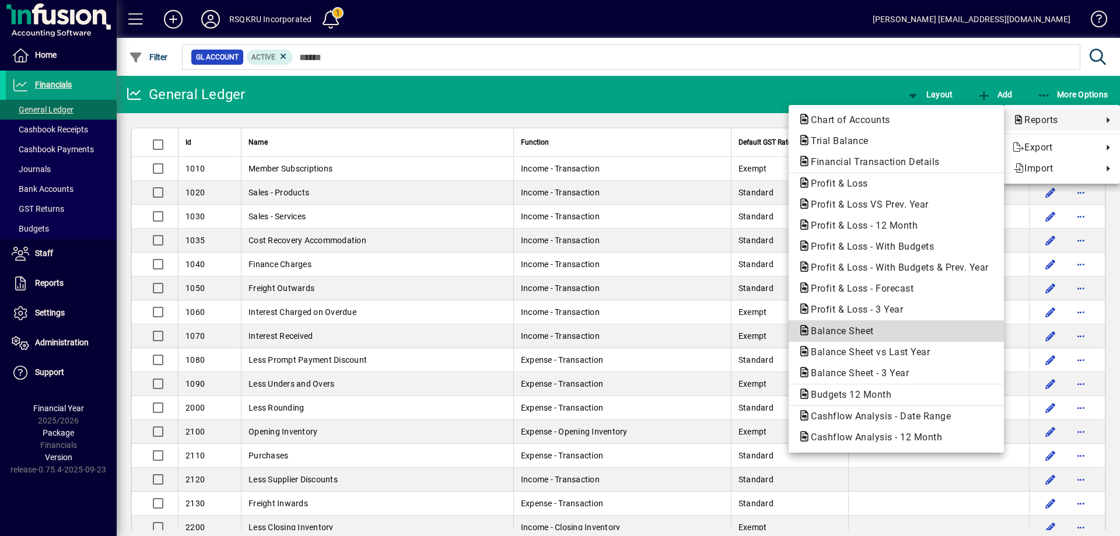
click at [849, 329] on span "Balance Sheet" at bounding box center [839, 331] width 82 height 11
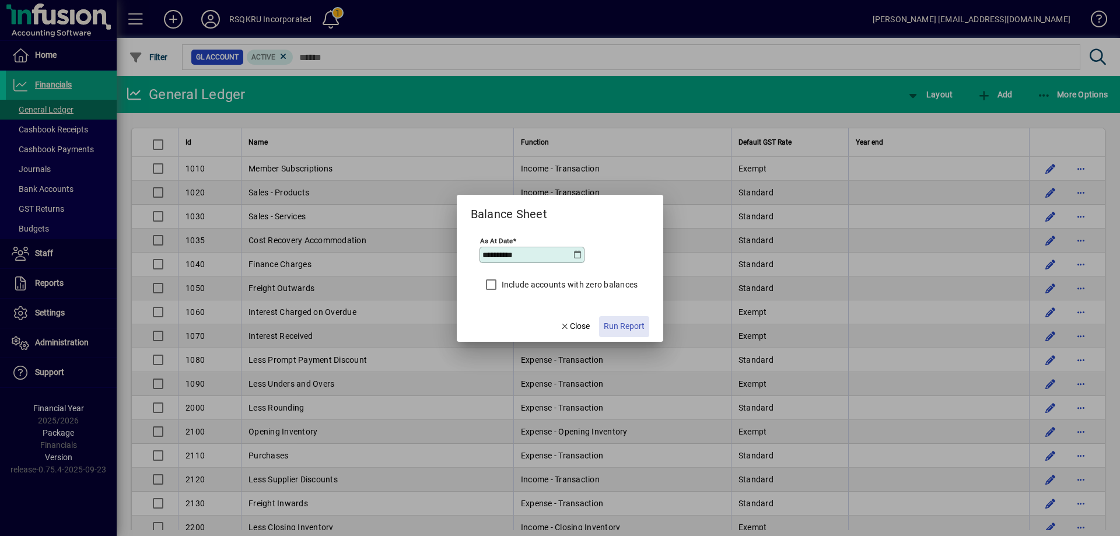
click at [617, 325] on span "Run Report" at bounding box center [624, 326] width 41 height 12
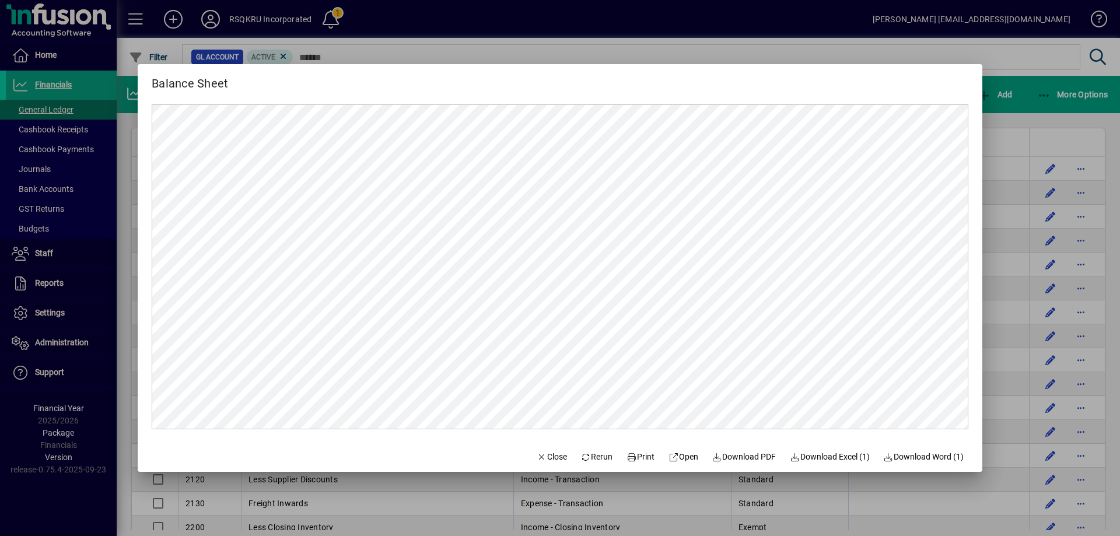
drag, startPoint x: 518, startPoint y: 81, endPoint x: 137, endPoint y: 120, distance: 383.0
click at [109, 124] on div "Balance Sheet Close Rerun Print Open Download PDF Download Excel (1) Download W…" at bounding box center [560, 268] width 1120 height 536
click at [538, 458] on span "Close" at bounding box center [552, 457] width 30 height 12
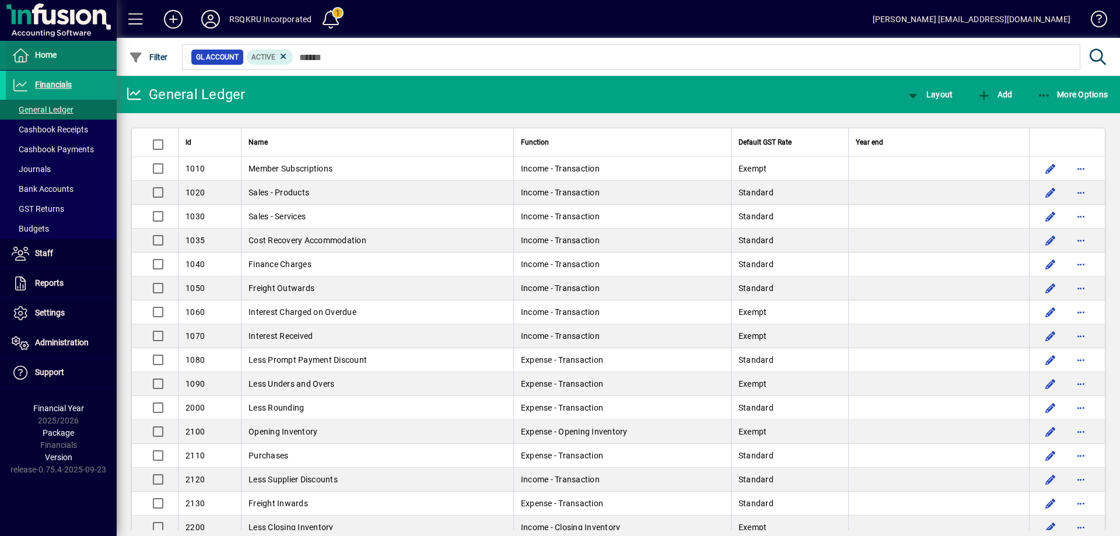
click at [57, 54] on span at bounding box center [61, 55] width 111 height 28
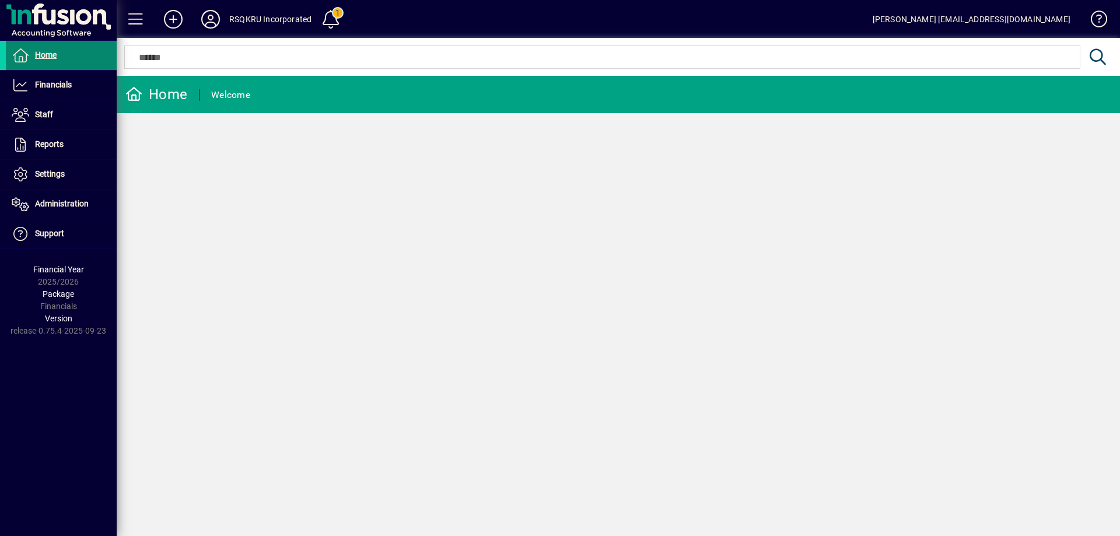
click at [65, 58] on span at bounding box center [61, 55] width 111 height 28
